Goal: Task Accomplishment & Management: Manage account settings

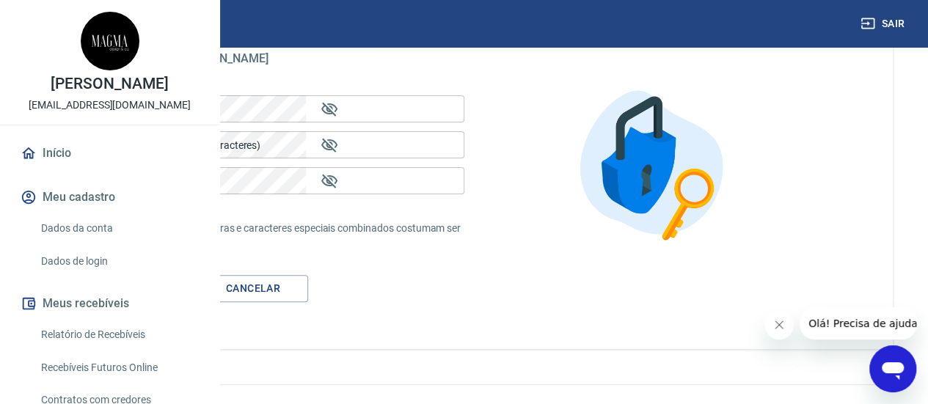
scroll to position [111, 0]
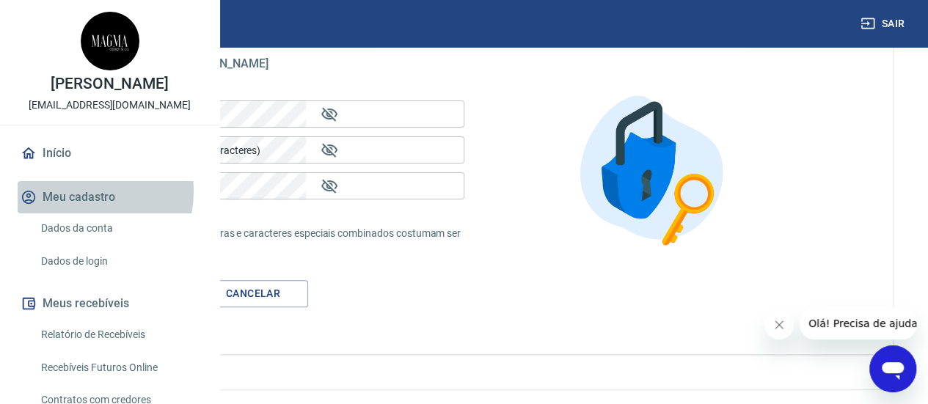
click at [73, 213] on button "Meu cadastro" at bounding box center [110, 197] width 184 height 32
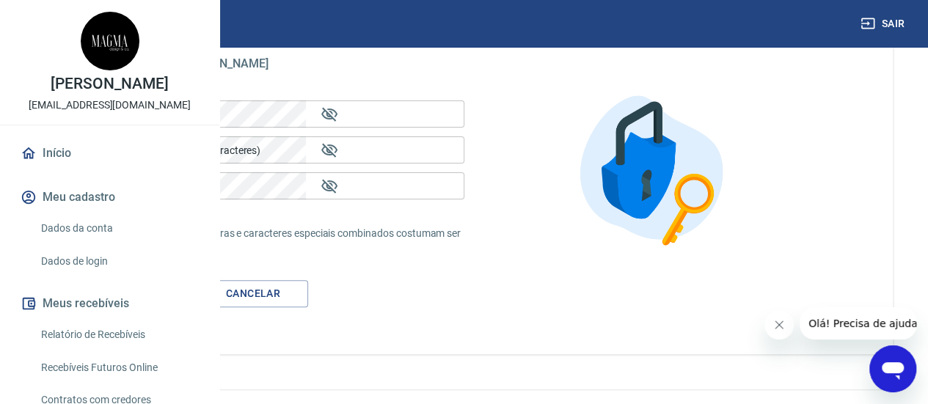
click at [97, 243] on link "Dados da conta" at bounding box center [118, 228] width 166 height 30
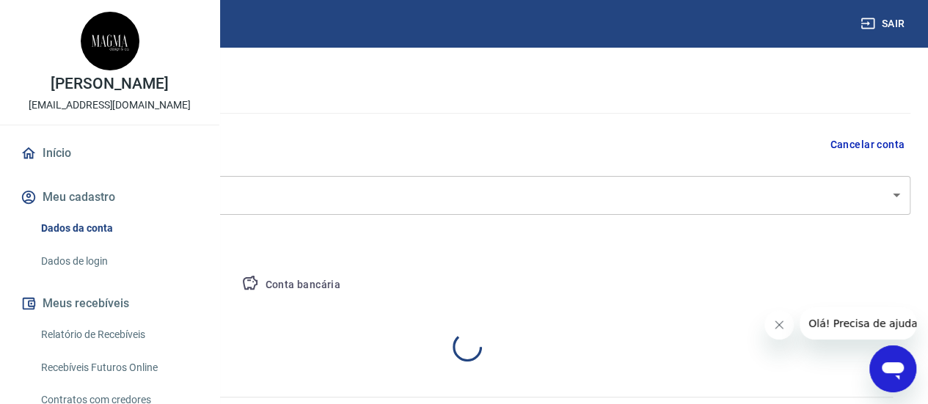
select select "SC"
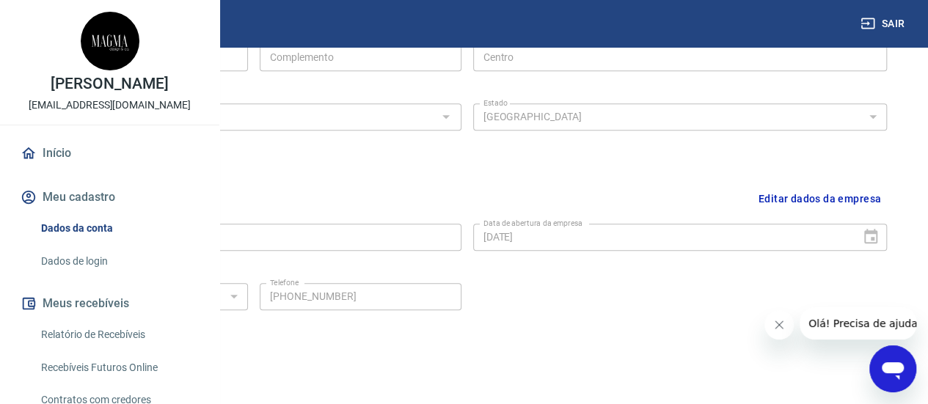
scroll to position [653, 0]
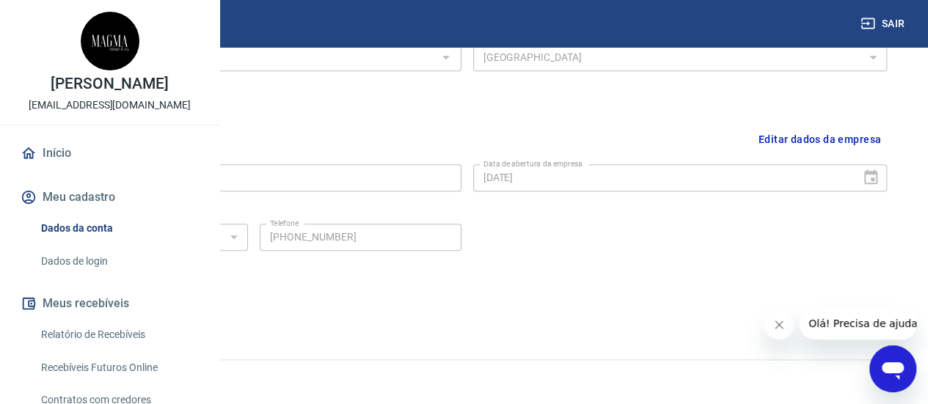
click at [95, 276] on link "Dados de login" at bounding box center [118, 261] width 166 height 30
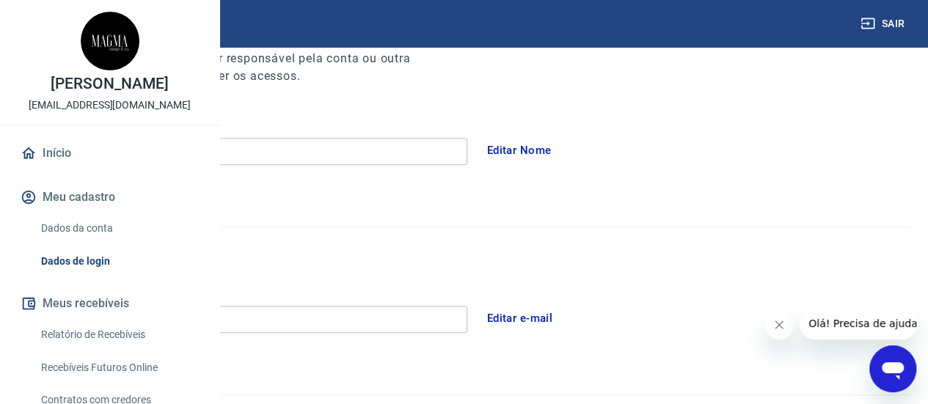
scroll to position [219, 0]
click at [561, 310] on button "Editar e-mail" at bounding box center [520, 316] width 82 height 31
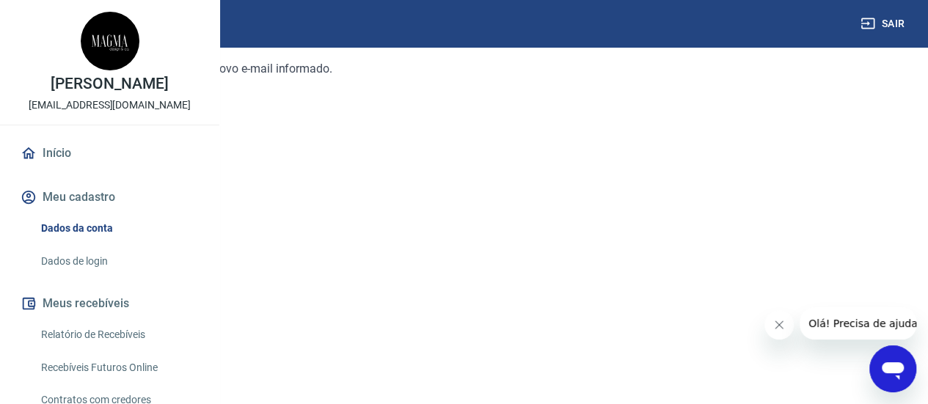
scroll to position [285, 0]
click at [99, 313] on link "Continuar" at bounding box center [58, 308] width 81 height 30
click at [311, 266] on input "E-mail" at bounding box center [164, 273] width 293 height 27
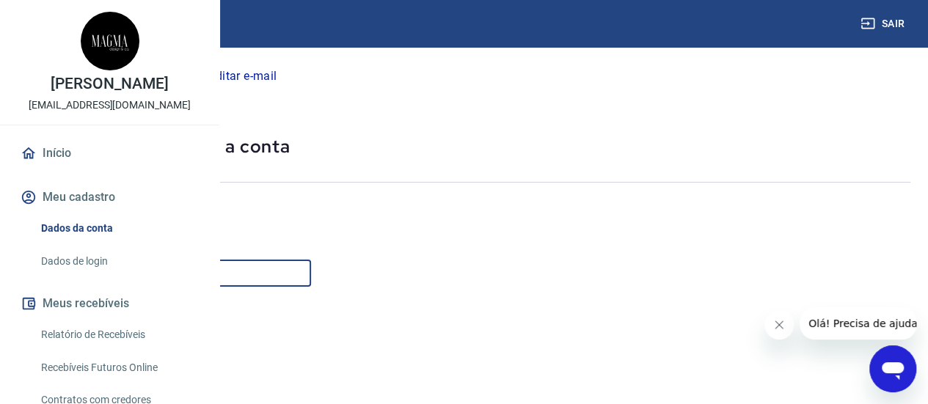
type input "[EMAIL_ADDRESS][DOMAIN_NAME]"
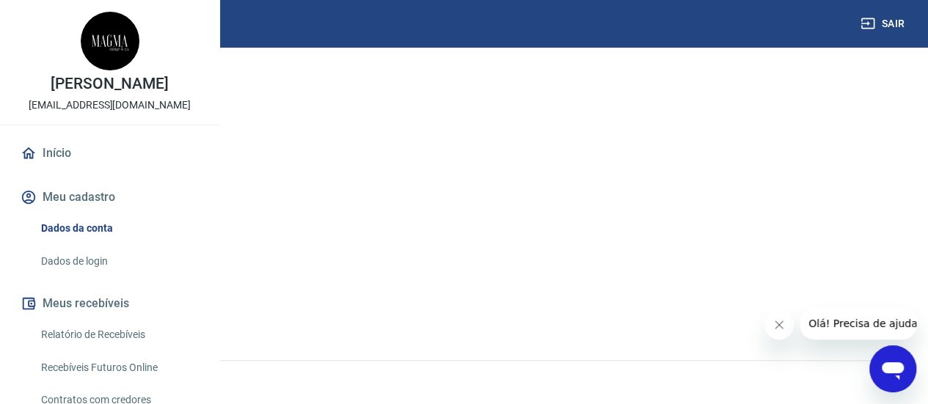
click at [99, 311] on button "Continuar" at bounding box center [58, 308] width 81 height 30
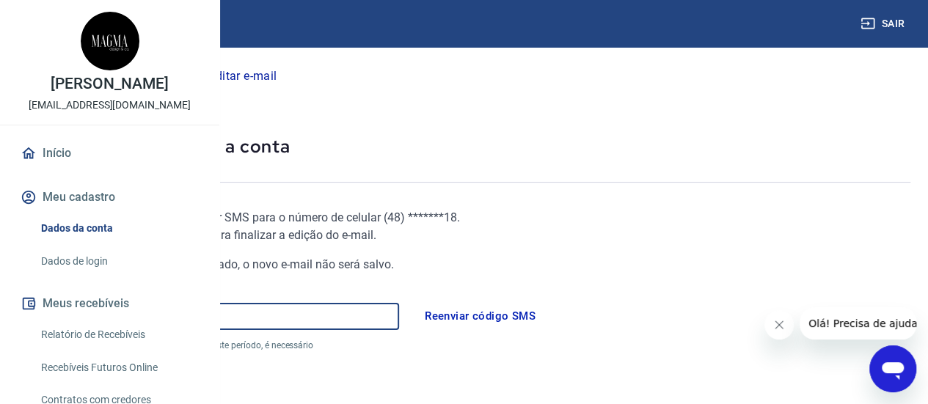
click at [301, 326] on input "Código" at bounding box center [208, 316] width 381 height 27
type input "213733"
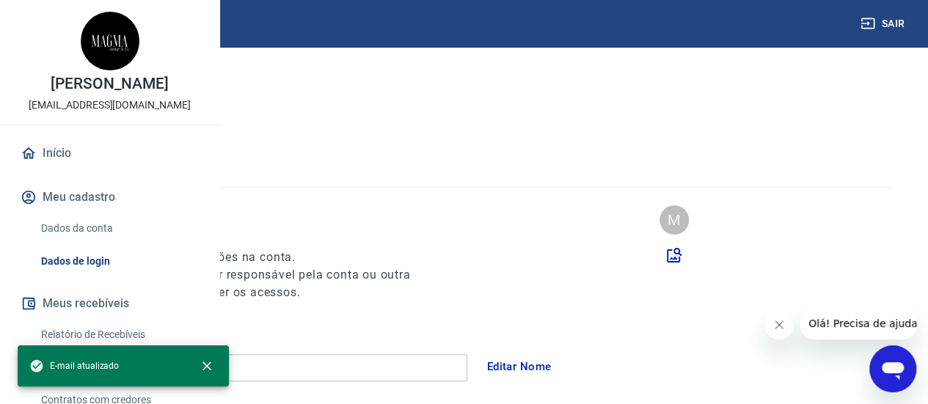
type input "[PHONE_NUMBER]"
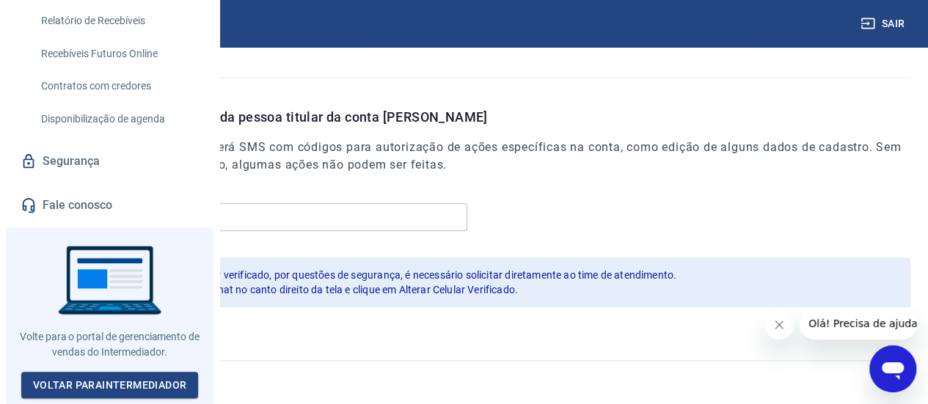
scroll to position [346, 0]
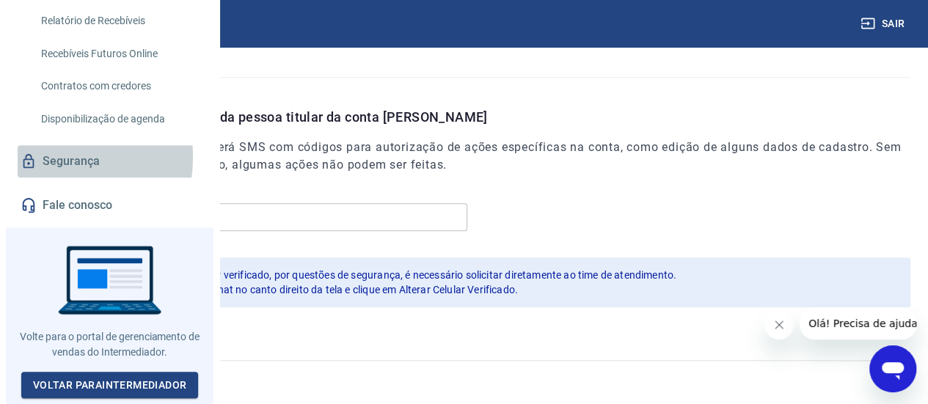
click at [35, 169] on icon at bounding box center [29, 161] width 16 height 16
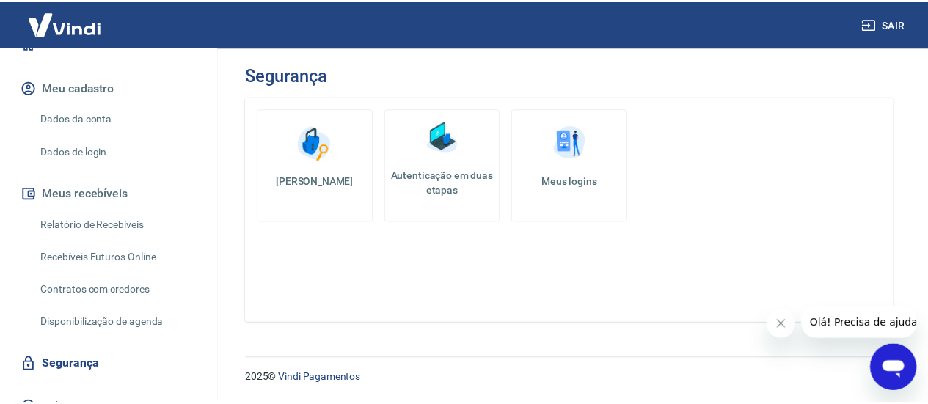
scroll to position [126, 0]
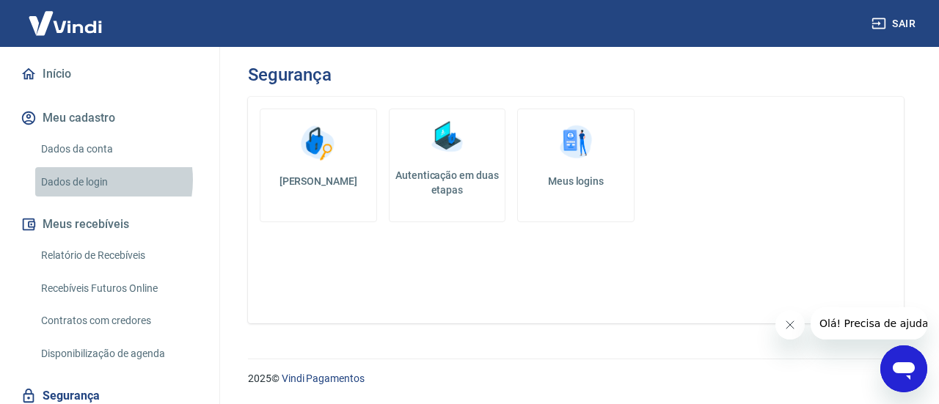
click at [85, 180] on link "Dados de login" at bounding box center [118, 182] width 166 height 30
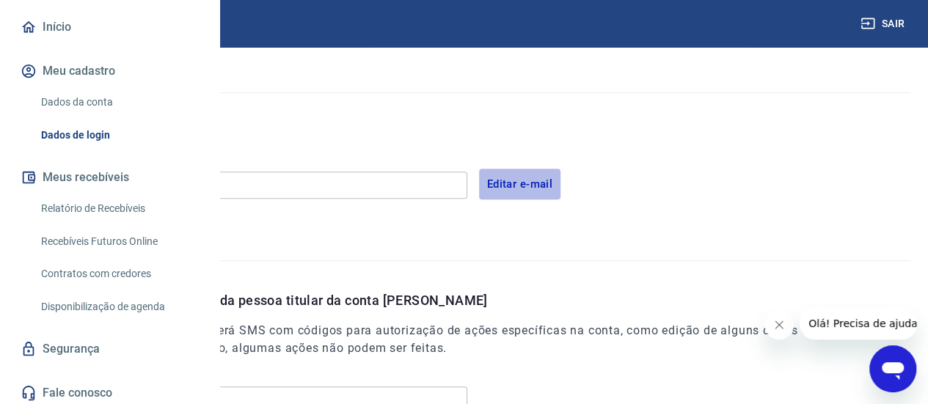
click at [561, 185] on button "Editar e-mail" at bounding box center [520, 184] width 82 height 31
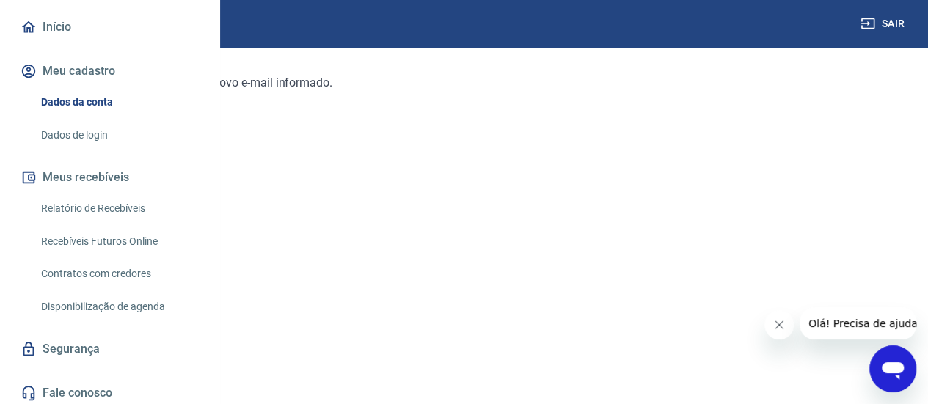
scroll to position [285, 0]
click at [99, 323] on div "Continuar" at bounding box center [58, 309] width 81 height 32
click at [99, 317] on link "Continuar" at bounding box center [58, 308] width 81 height 30
click at [311, 161] on div "E-mail E-mail" at bounding box center [164, 144] width 293 height 36
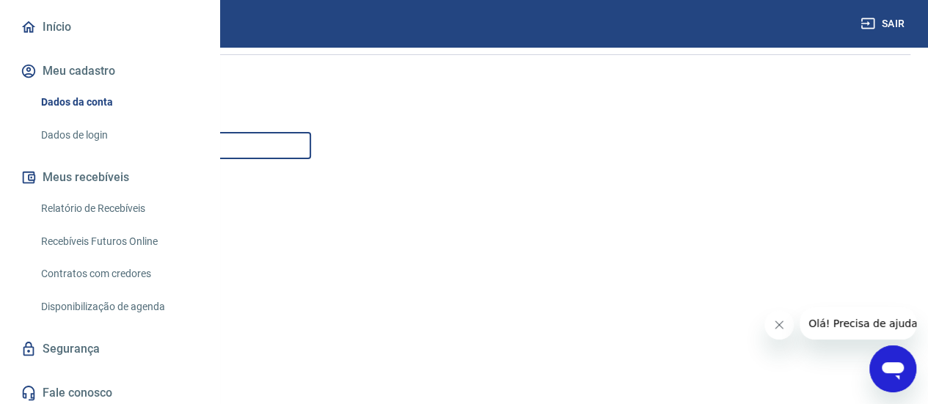
click at [309, 142] on input "E-mail" at bounding box center [164, 145] width 293 height 27
type input "[EMAIL_ADDRESS][DOMAIN_NAME]"
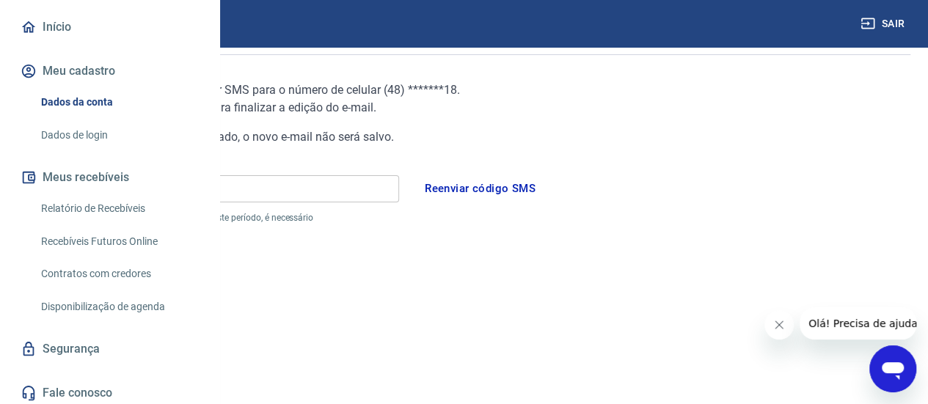
click at [336, 194] on input "Código" at bounding box center [208, 188] width 381 height 27
type input "364118"
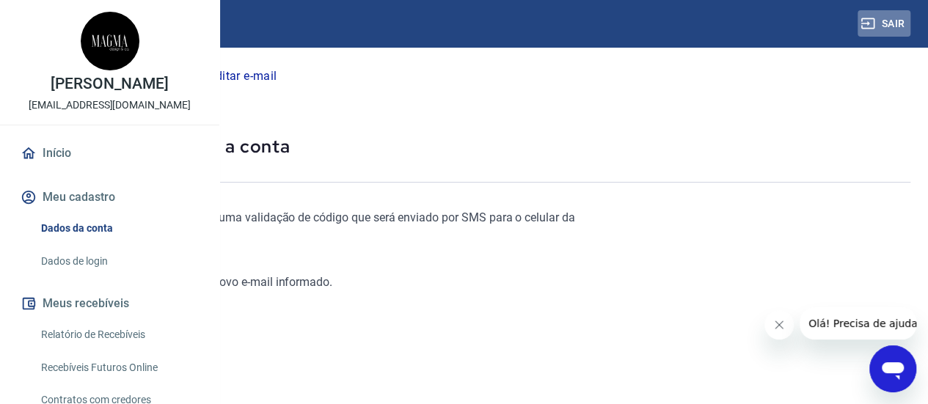
click at [873, 21] on icon "button" at bounding box center [867, 23] width 13 height 11
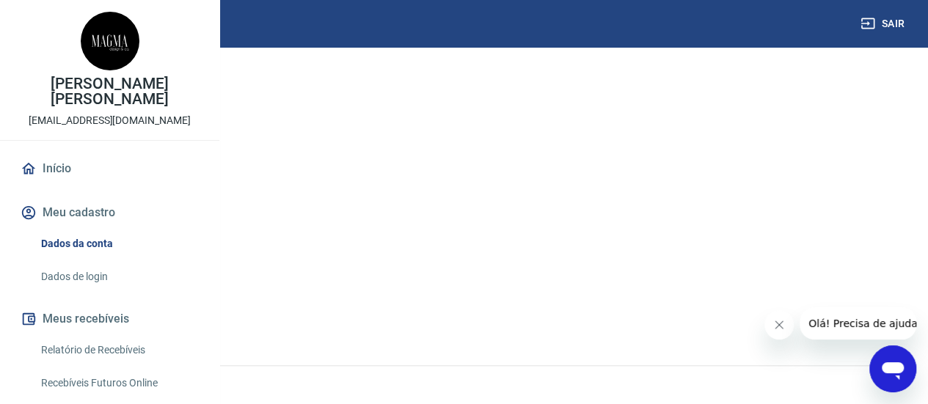
scroll to position [281, 0]
click at [116, 292] on link "Dados de login" at bounding box center [118, 277] width 166 height 30
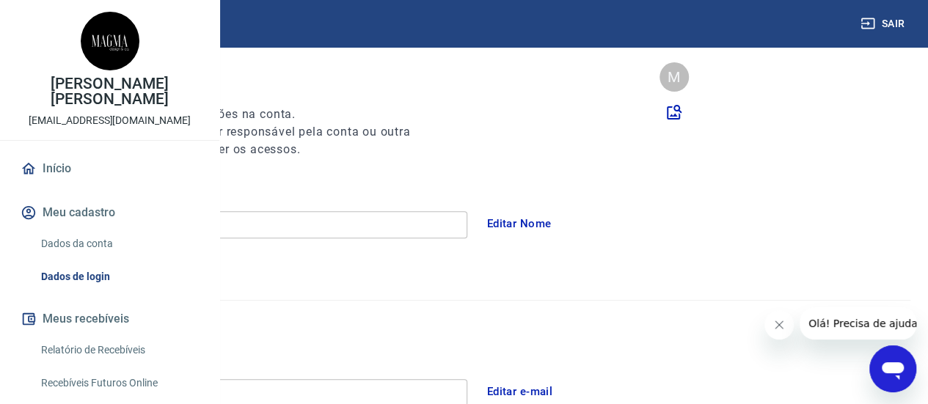
scroll to position [158, 0]
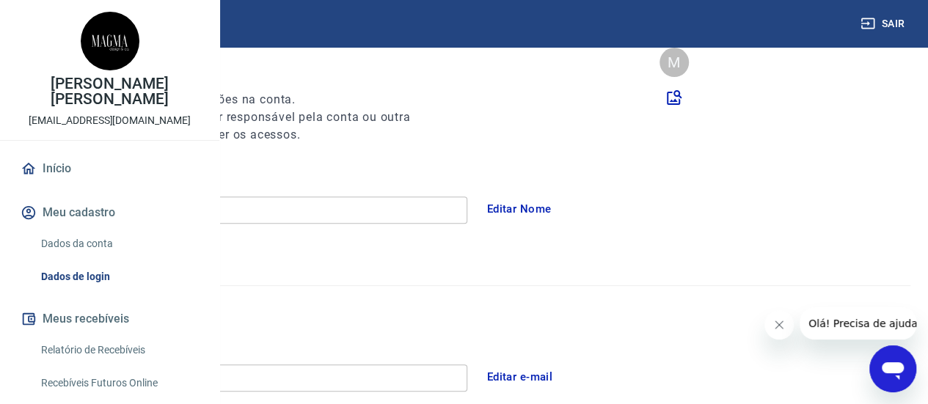
click at [80, 259] on link "Dados da conta" at bounding box center [118, 244] width 166 height 30
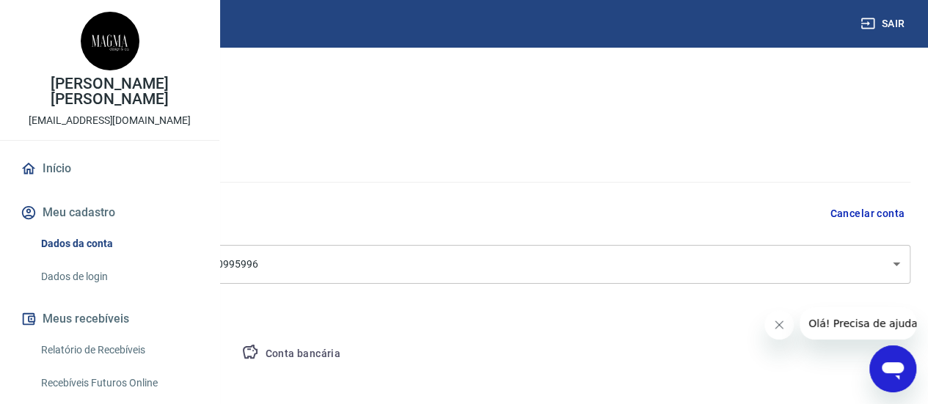
select select "SC"
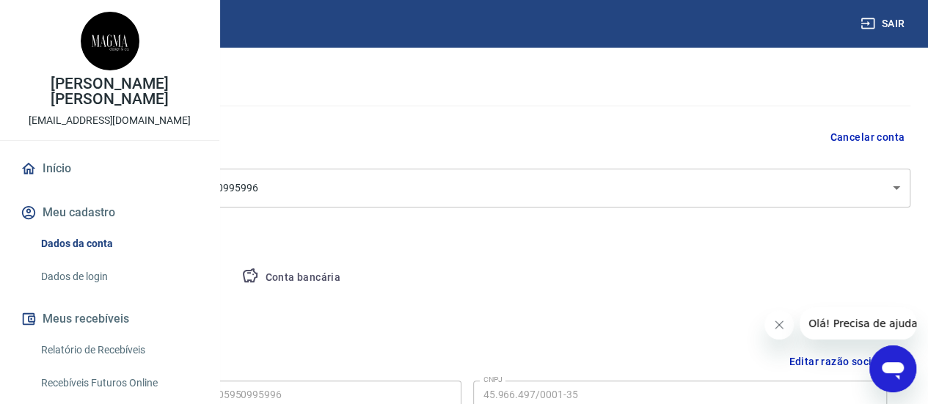
scroll to position [75, 0]
click at [230, 269] on button "Pessoa titular" at bounding box center [172, 279] width 117 height 35
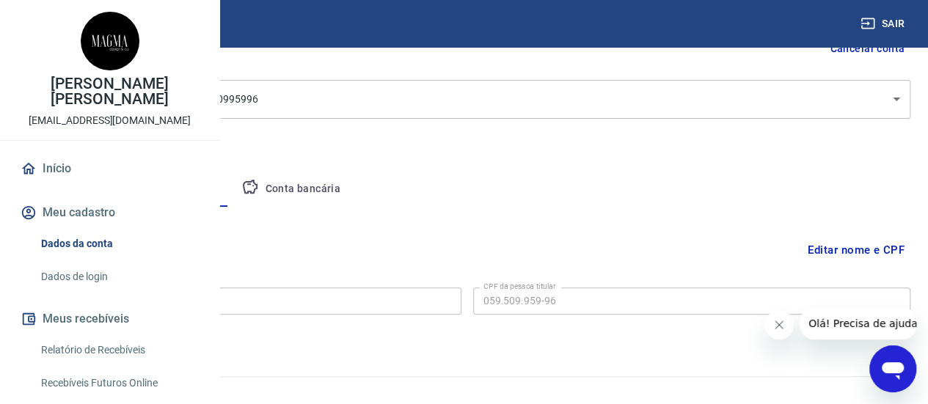
scroll to position [182, 0]
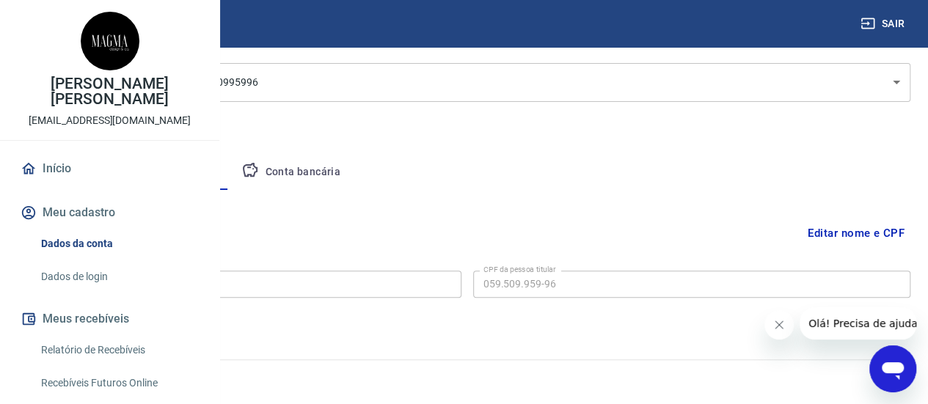
click at [352, 177] on button "Conta bancária" at bounding box center [291, 172] width 122 height 35
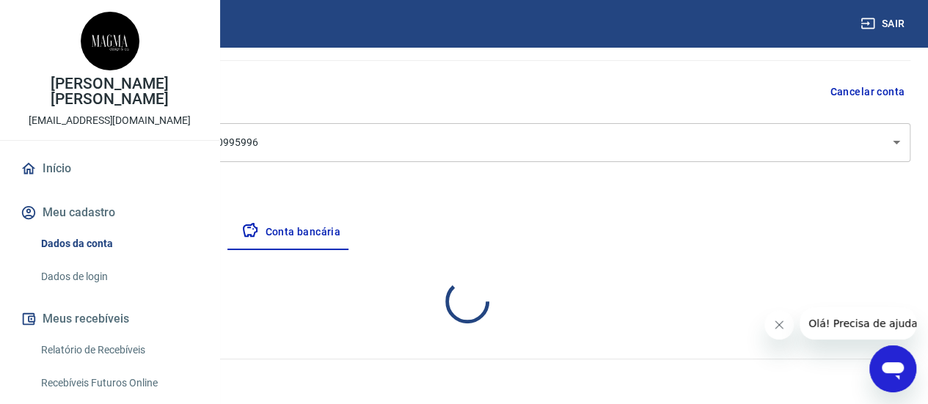
scroll to position [120, 0]
select select "1"
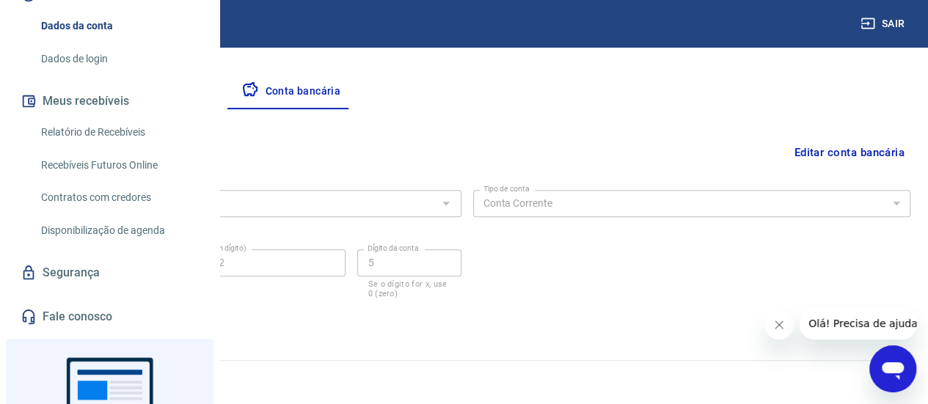
scroll to position [219, 0]
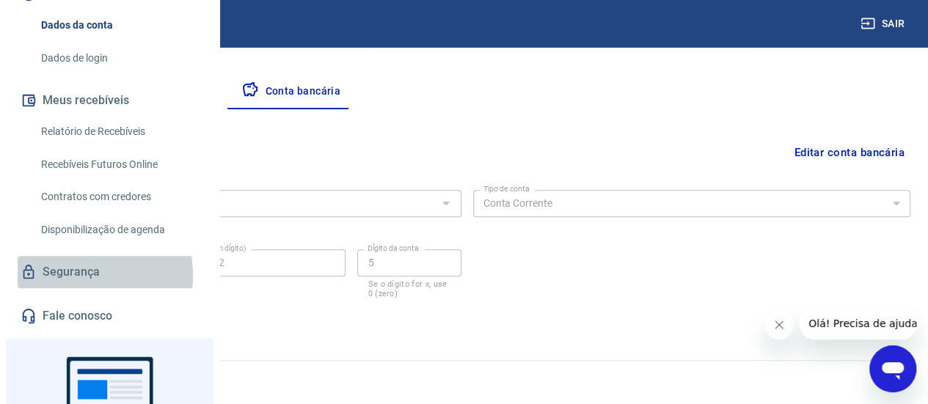
click at [64, 288] on link "Segurança" at bounding box center [110, 272] width 184 height 32
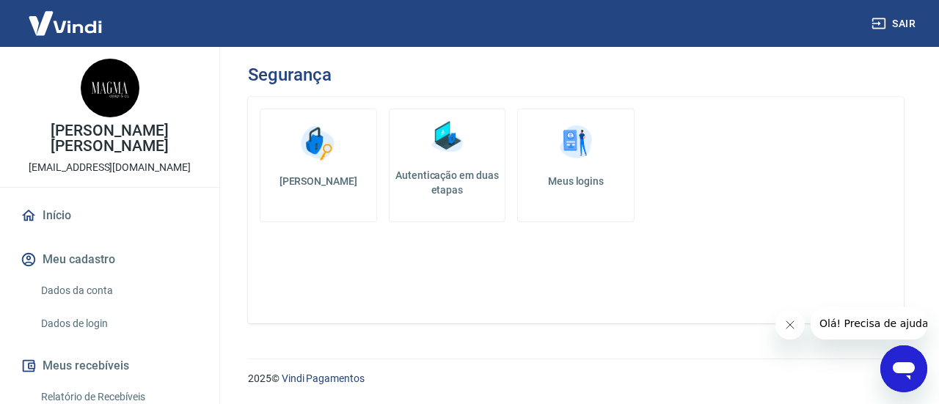
click at [576, 169] on link "Meus logins" at bounding box center [575, 166] width 117 height 114
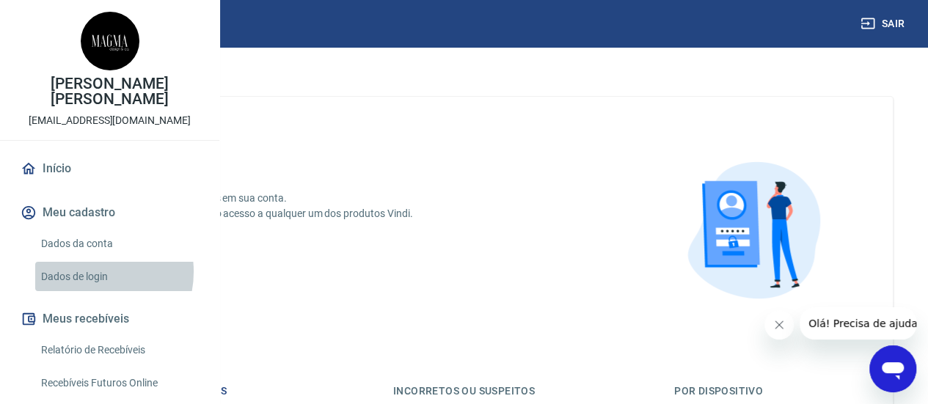
click at [87, 292] on link "Dados de login" at bounding box center [118, 277] width 166 height 30
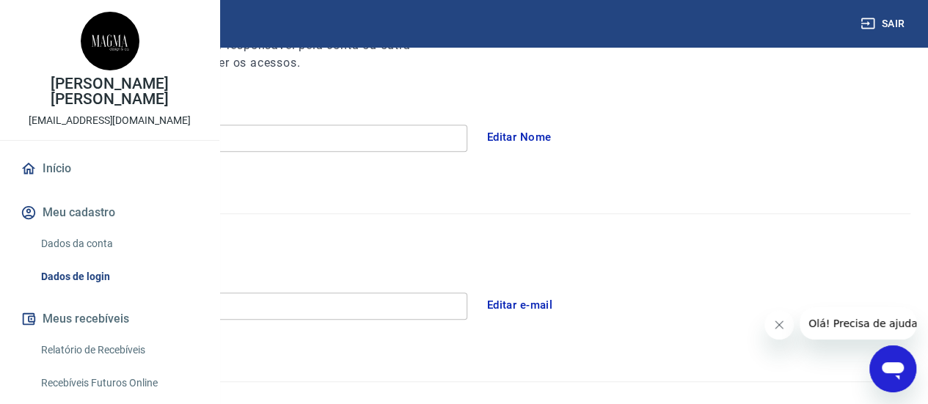
scroll to position [230, 0]
click at [561, 302] on button "Editar e-mail" at bounding box center [520, 304] width 82 height 31
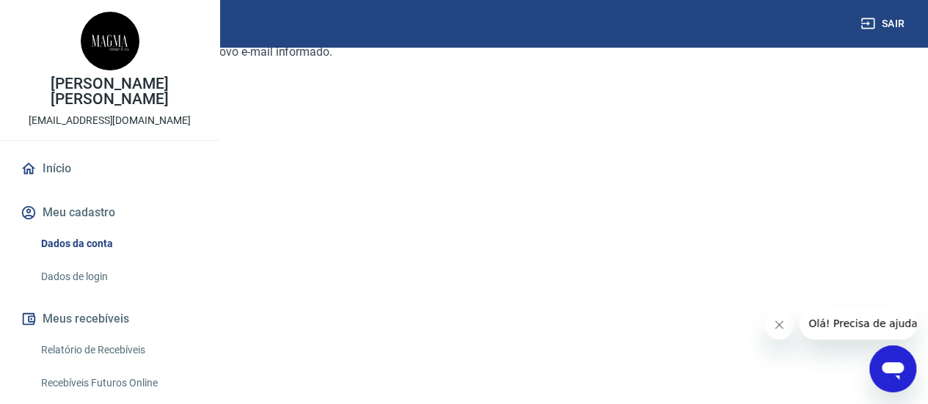
click at [99, 357] on link "Continuar" at bounding box center [58, 363] width 81 height 30
click at [311, 258] on div "E-mail E-mail" at bounding box center [164, 272] width 293 height 36
click at [311, 274] on input "E-mail" at bounding box center [164, 273] width 293 height 27
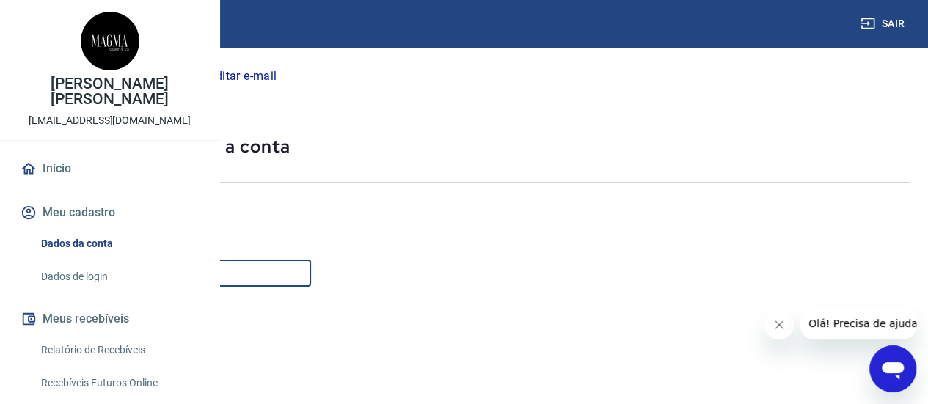
click at [311, 275] on input "marketingrt3@gmail.com" at bounding box center [164, 273] width 293 height 27
type input "marketingrt3@gmail.com"
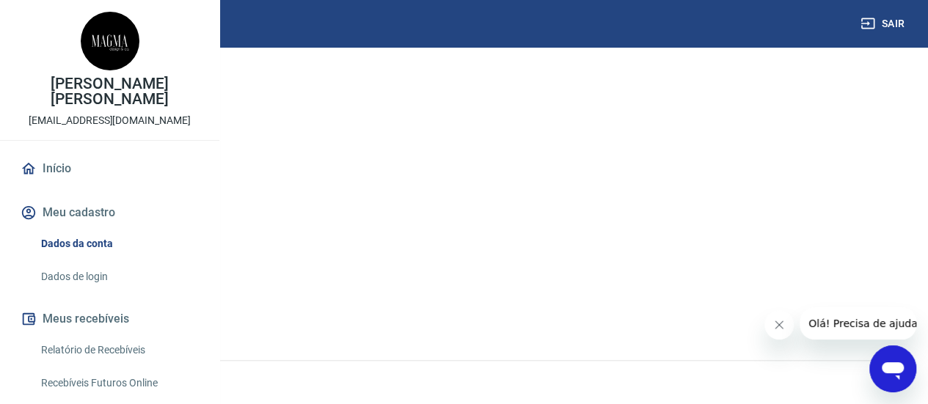
click at [99, 323] on div "Continuar" at bounding box center [58, 309] width 81 height 32
click at [99, 312] on button "Continuar" at bounding box center [58, 308] width 81 height 30
